Goal: Task Accomplishment & Management: Manage account settings

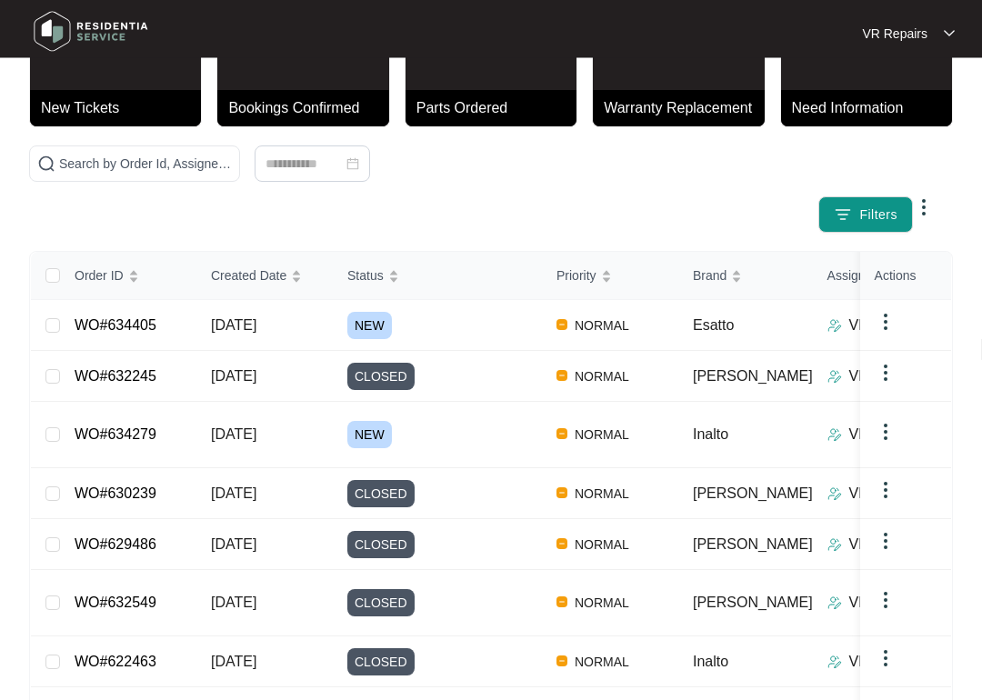
scroll to position [97, 0]
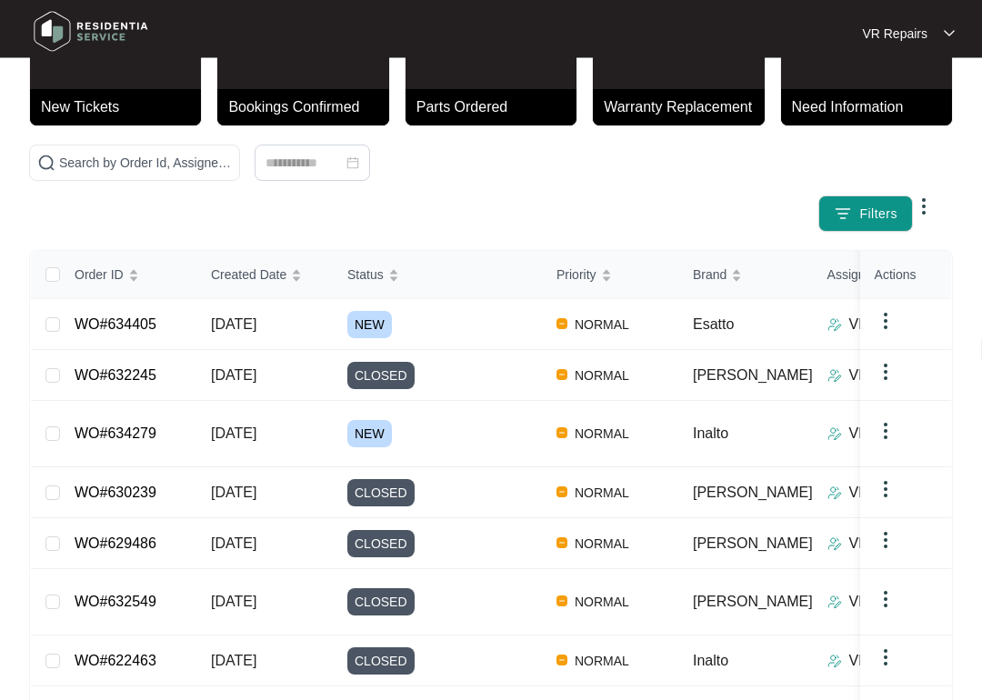
click at [156, 433] on link "WO#634279" at bounding box center [116, 434] width 82 height 15
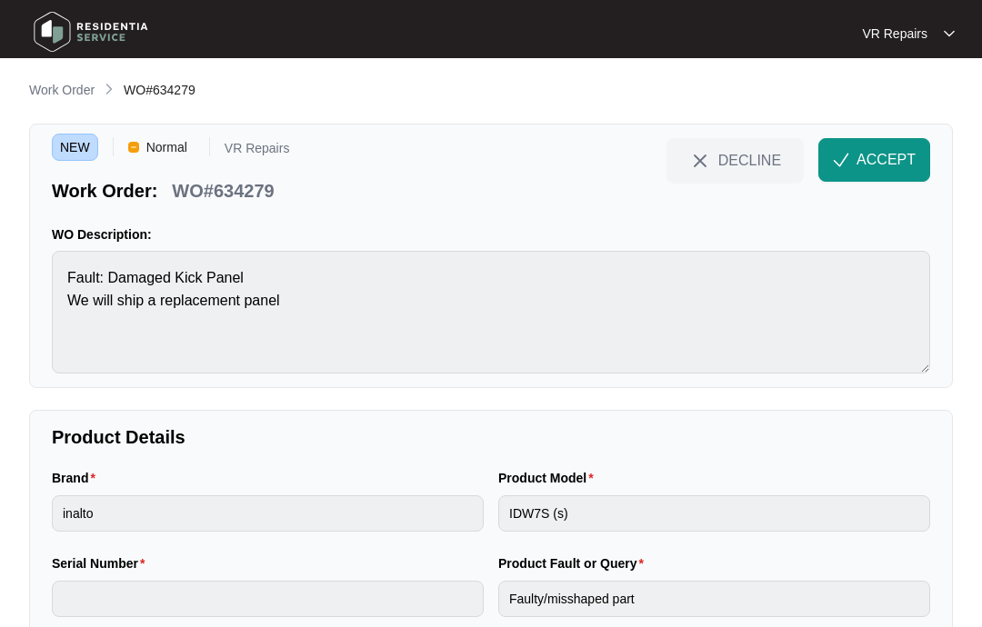
click at [880, 156] on span "ACCEPT" at bounding box center [886, 160] width 59 height 22
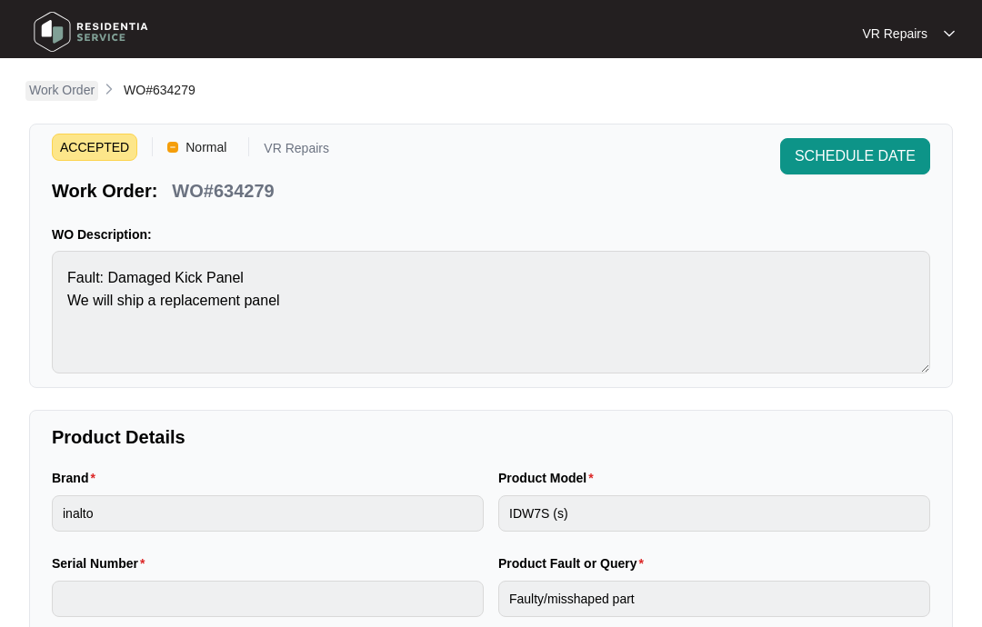
click at [70, 98] on p "Work Order" at bounding box center [61, 90] width 65 height 18
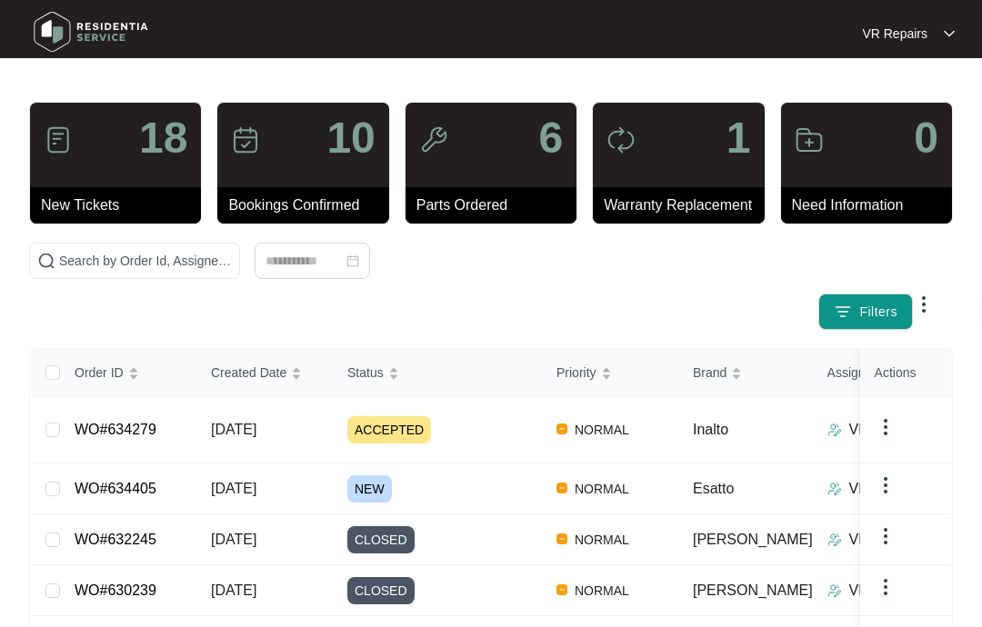
click at [146, 487] on link "WO#634405" at bounding box center [116, 488] width 82 height 15
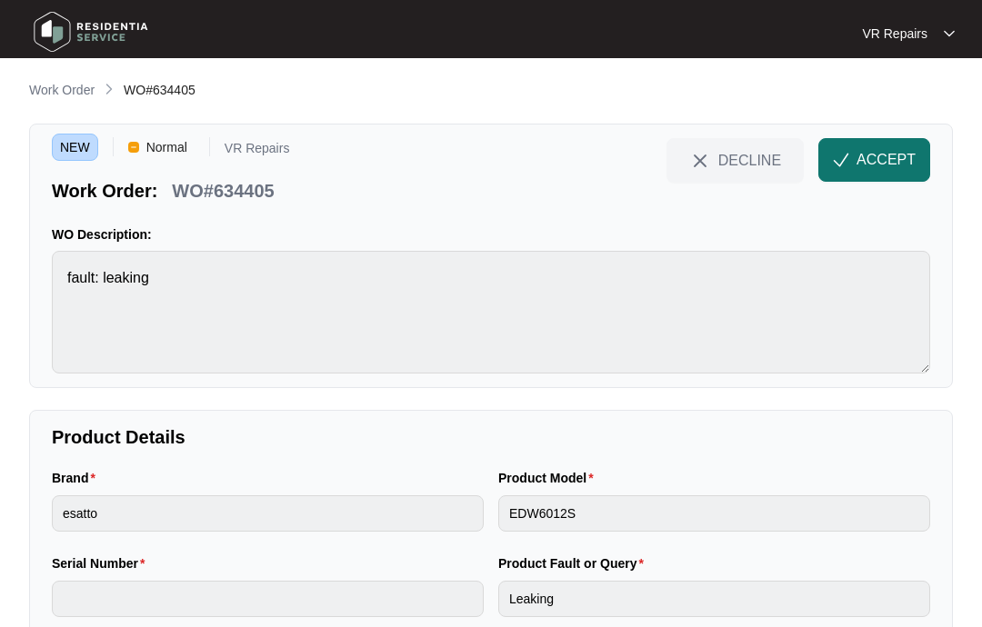
click at [880, 156] on span "ACCEPT" at bounding box center [886, 160] width 59 height 22
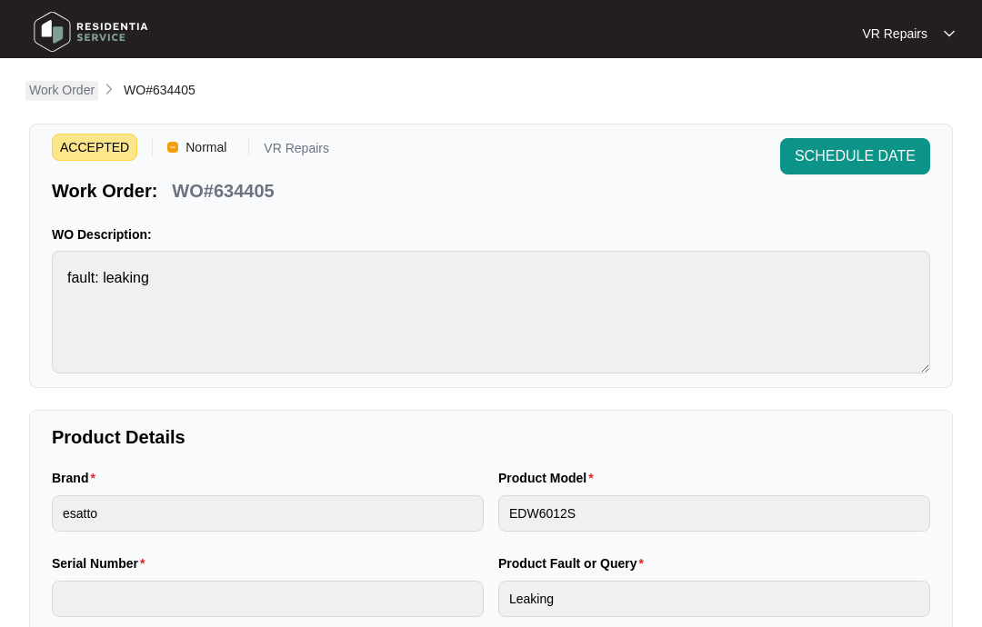
click at [67, 83] on p "Work Order" at bounding box center [61, 90] width 65 height 18
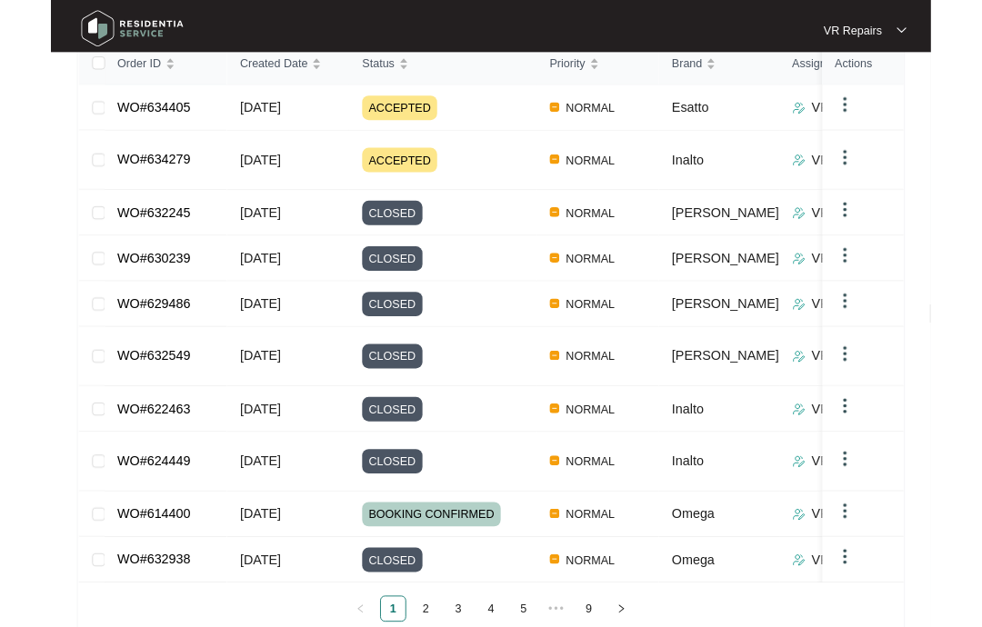
scroll to position [375, 0]
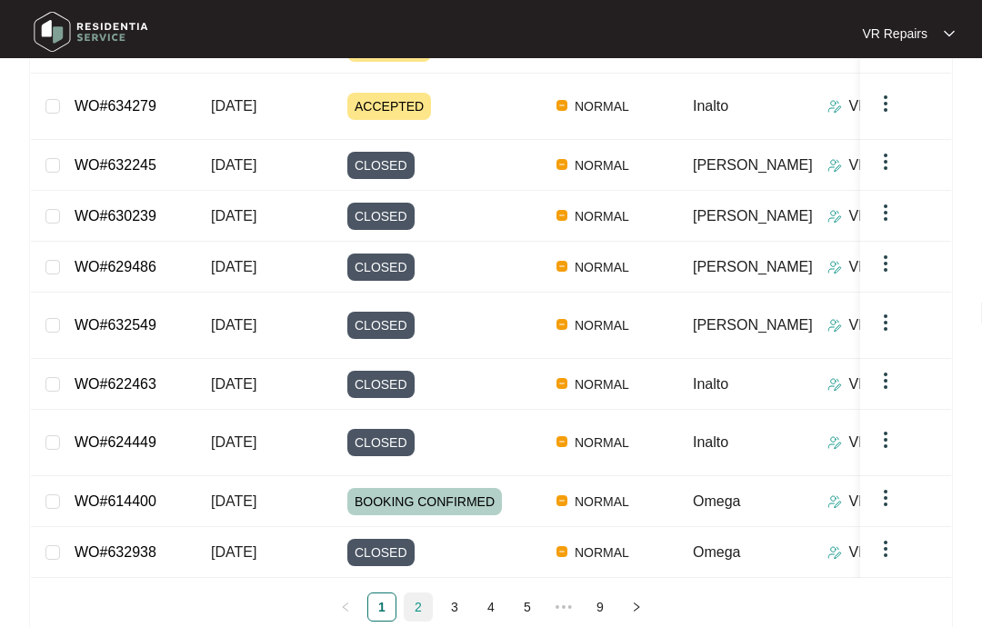
click at [431, 594] on link "2" at bounding box center [418, 607] width 27 height 27
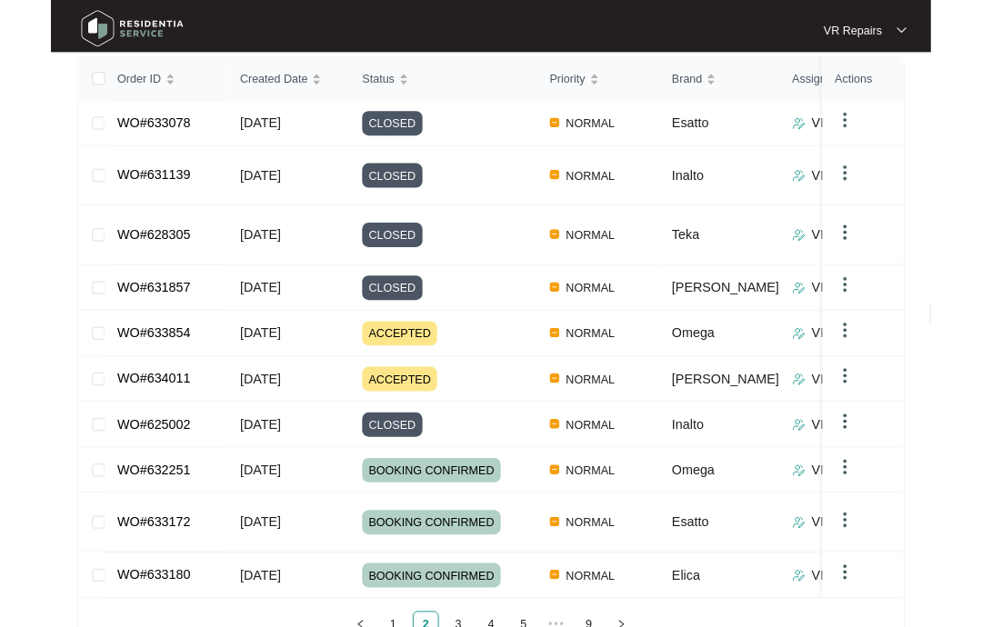
scroll to position [358, 0]
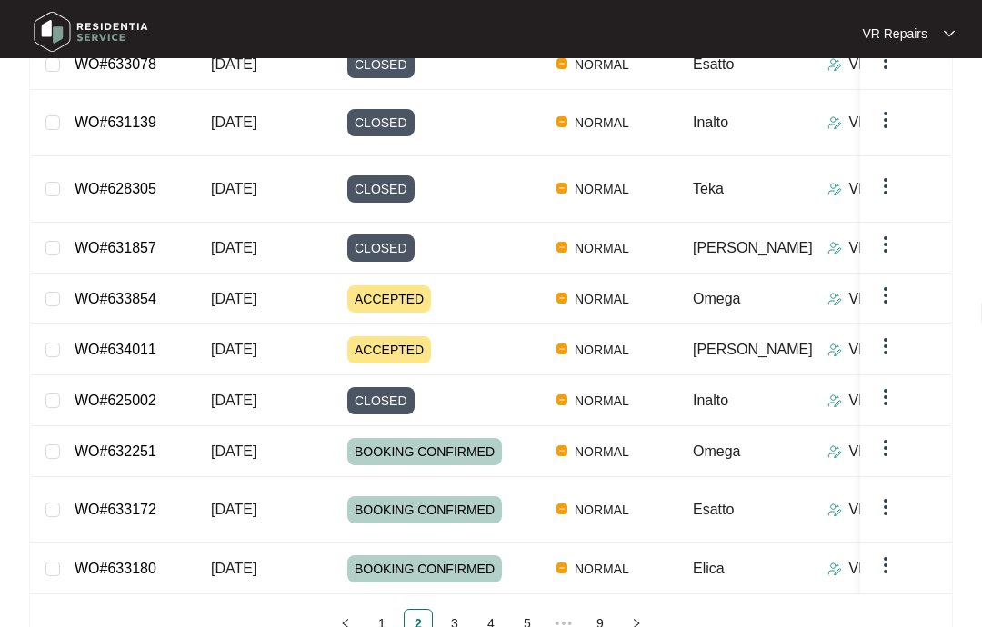
click at [152, 291] on link "WO#633854" at bounding box center [116, 298] width 82 height 15
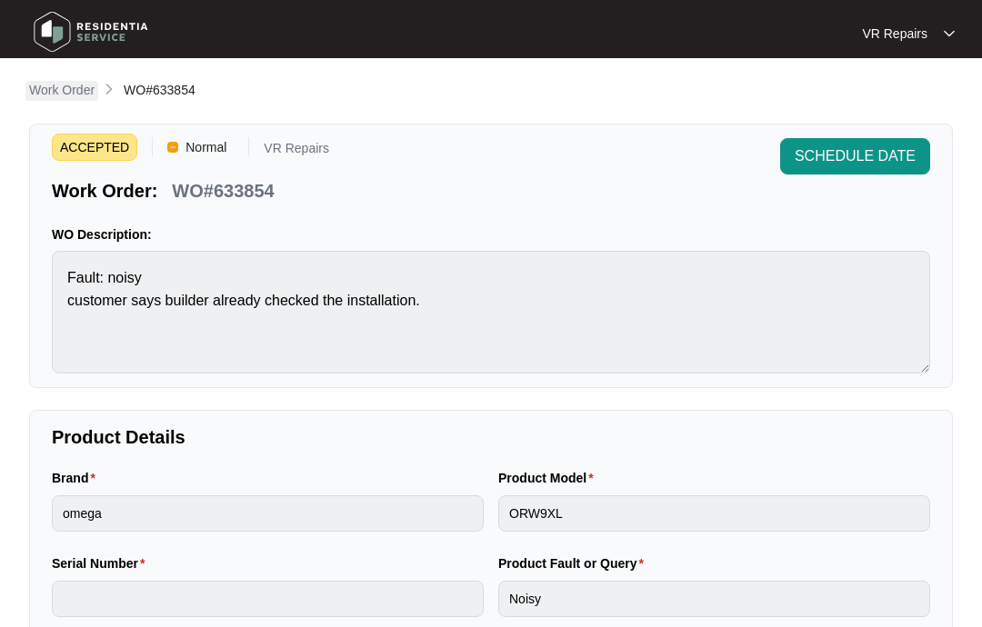
click at [71, 85] on p "Work Order" at bounding box center [61, 90] width 65 height 18
